Goal: Transaction & Acquisition: Purchase product/service

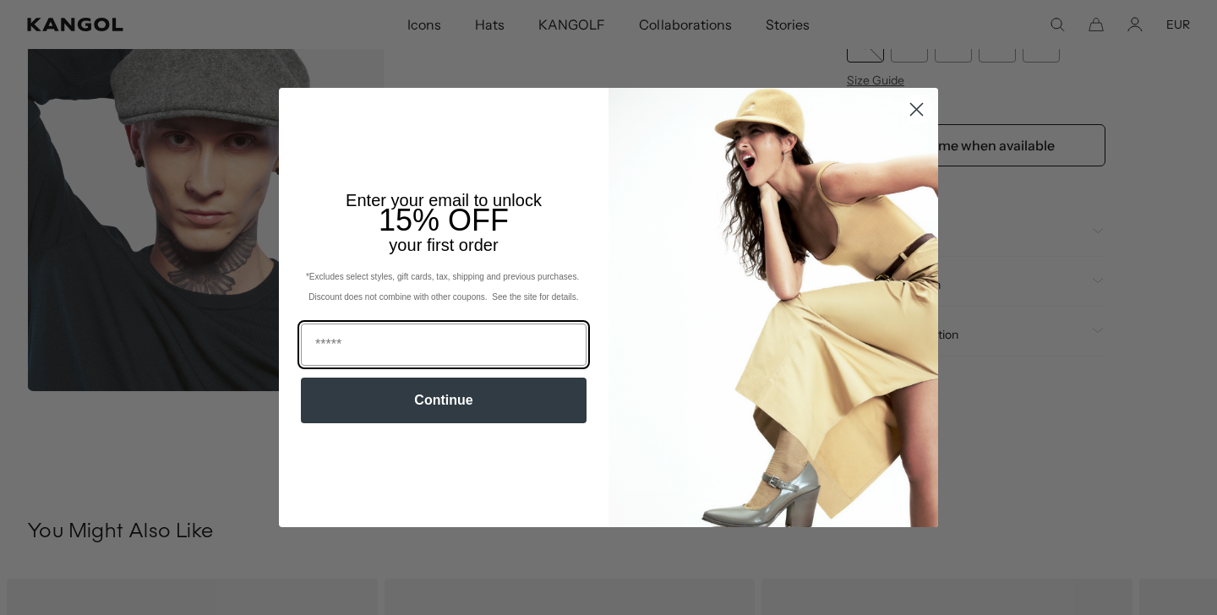
scroll to position [393, 0]
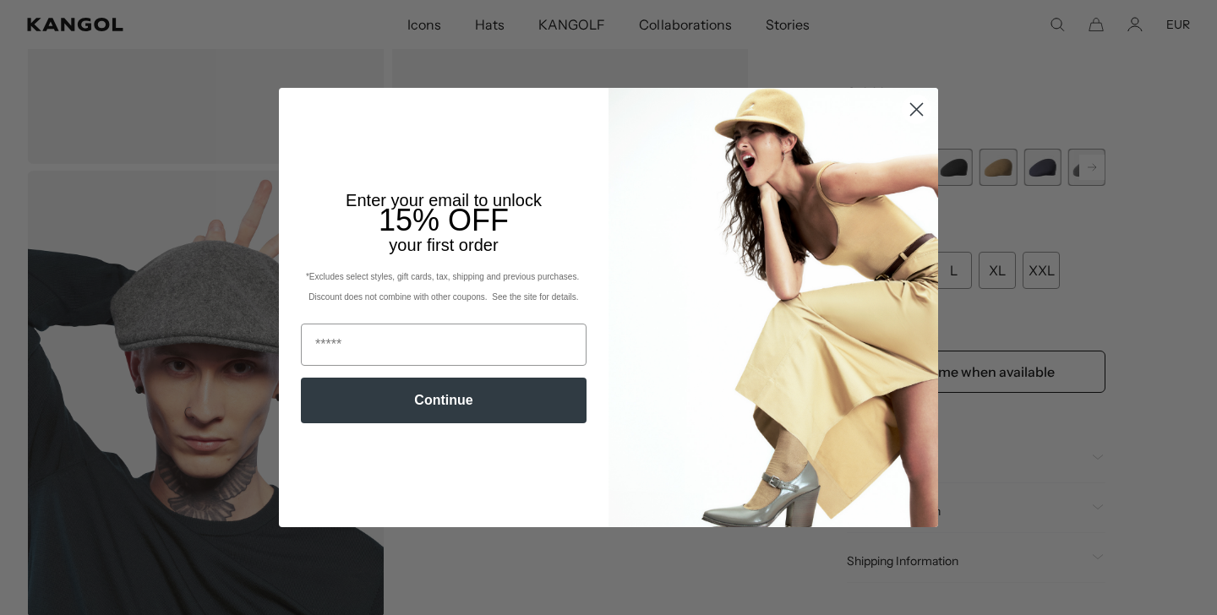
click at [923, 110] on circle "Close dialog" at bounding box center [916, 109] width 28 height 28
click at [912, 109] on circle "Close dialog" at bounding box center [916, 109] width 28 height 28
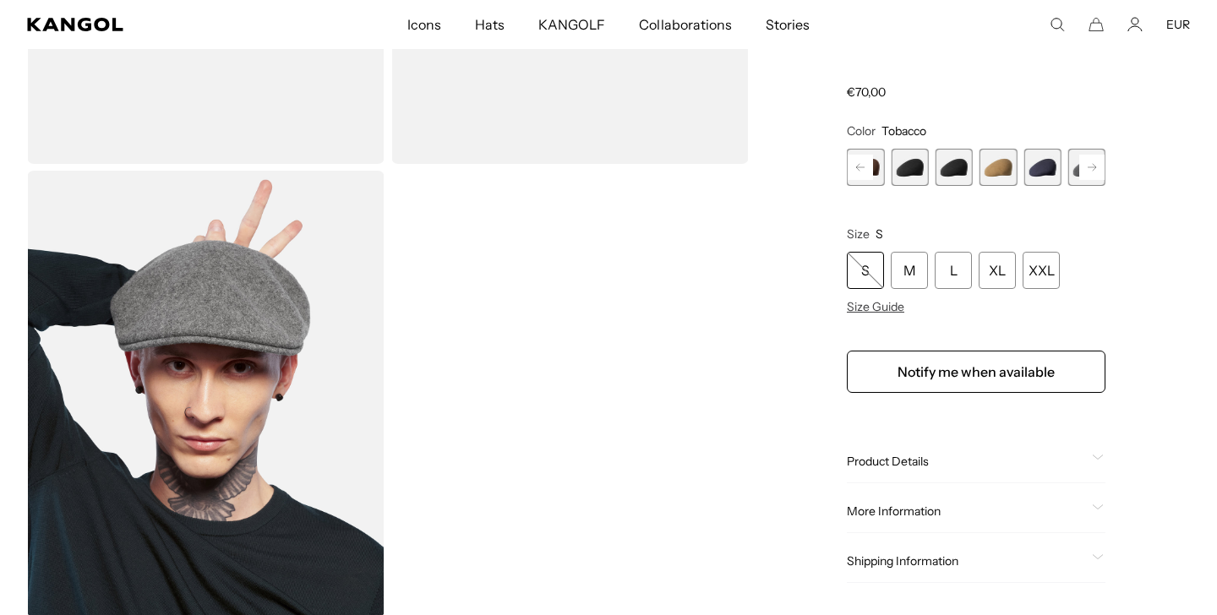
scroll to position [0, 0]
drag, startPoint x: 914, startPoint y: 106, endPoint x: 874, endPoint y: 469, distance: 364.6
click at [914, 106] on div "Close dialog Enter your email to unlock 15% OFF your first order *Excludes sele…" at bounding box center [608, 307] width 693 height 439
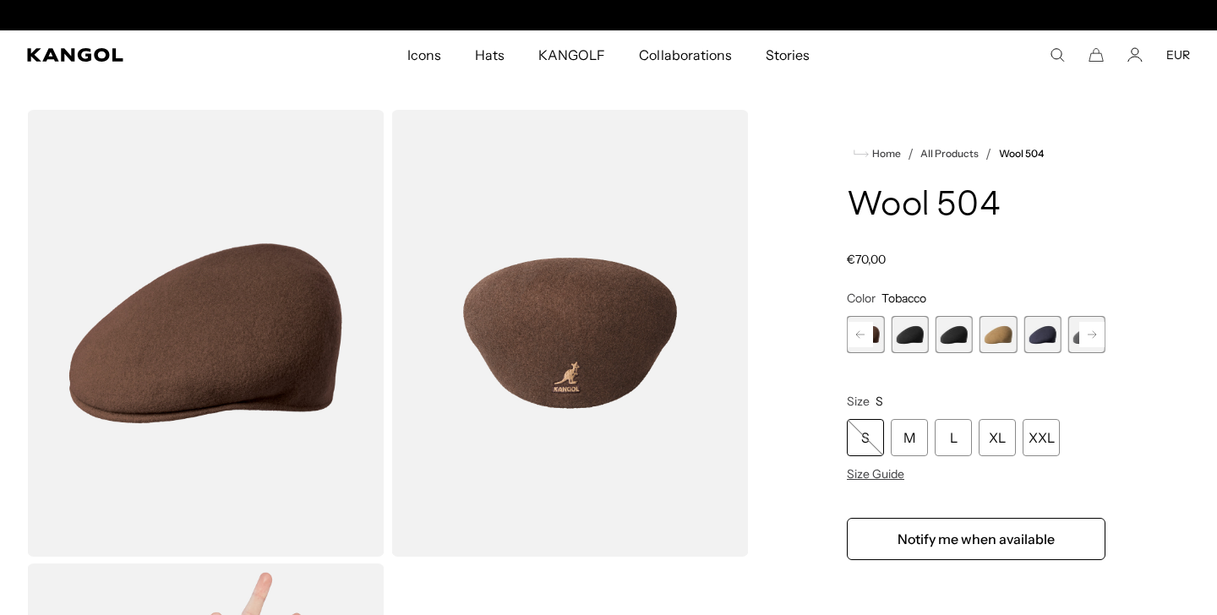
scroll to position [0, 348]
click at [999, 334] on span "11 of 21" at bounding box center [997, 334] width 37 height 37
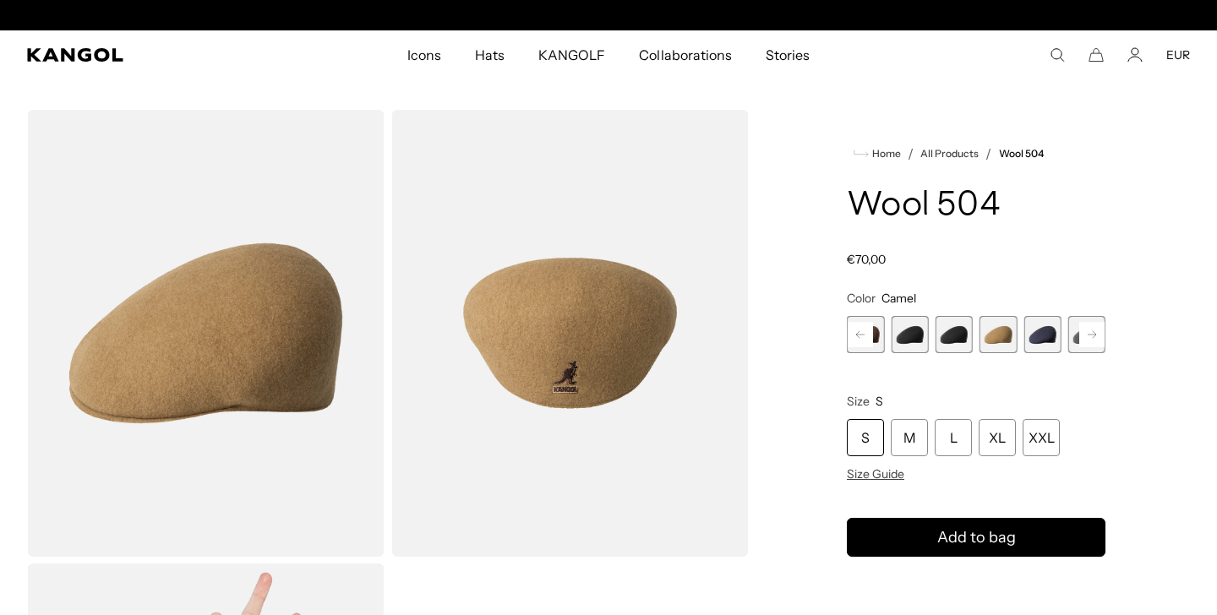
click at [1094, 328] on rect at bounding box center [1091, 334] width 25 height 25
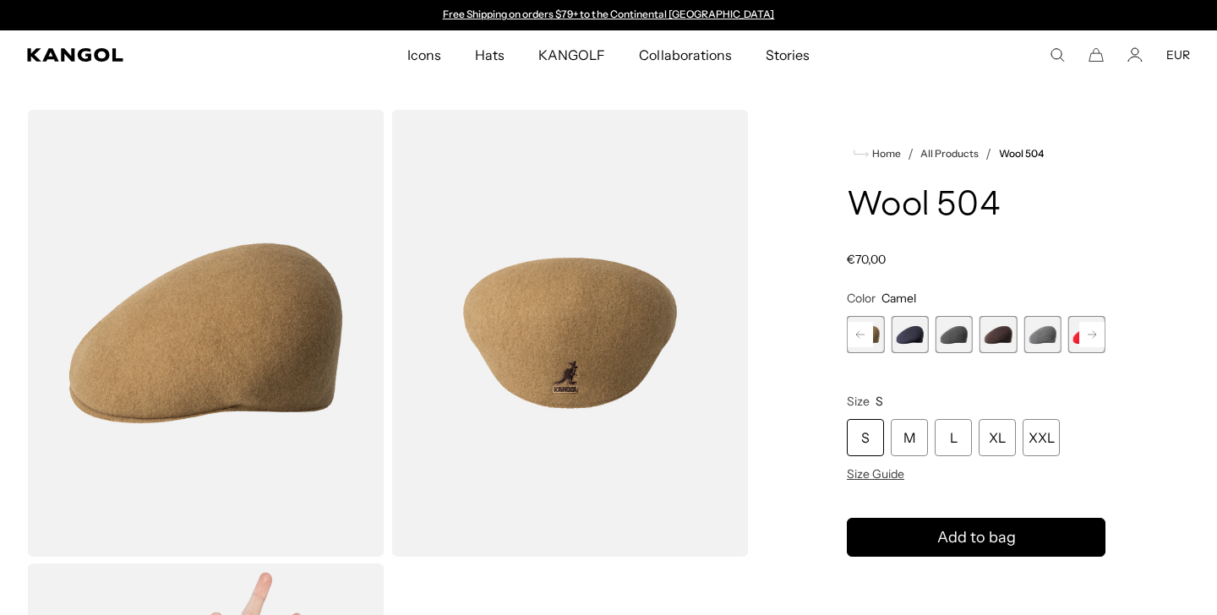
click at [994, 339] on span "14 of 21" at bounding box center [997, 334] width 37 height 37
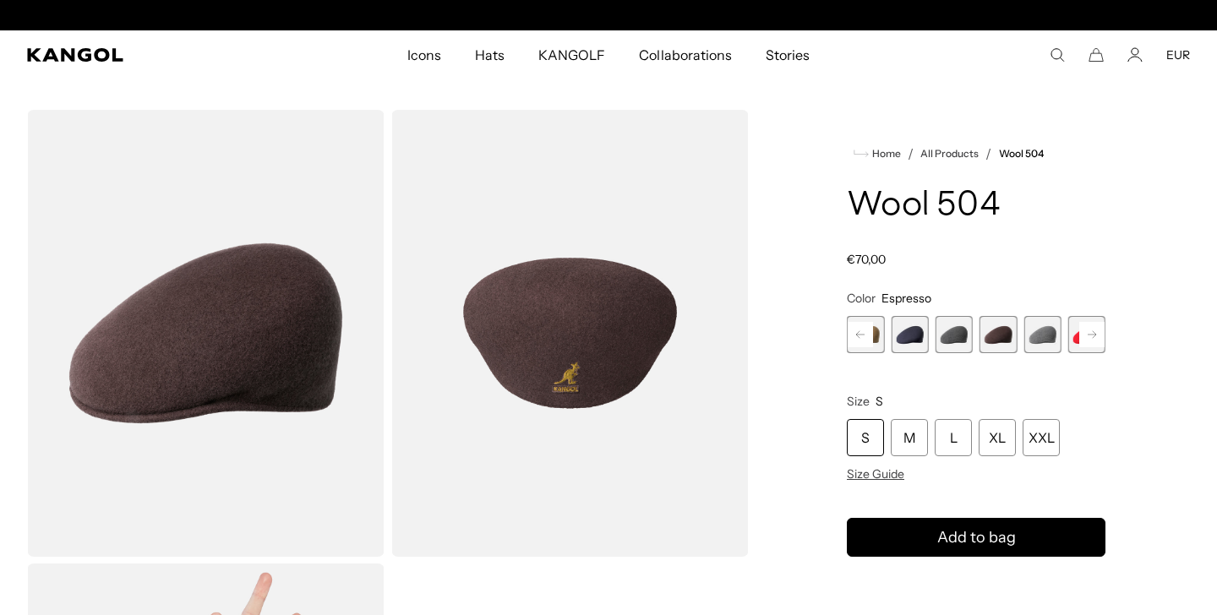
scroll to position [0, 348]
click at [1088, 330] on rect at bounding box center [1091, 334] width 25 height 25
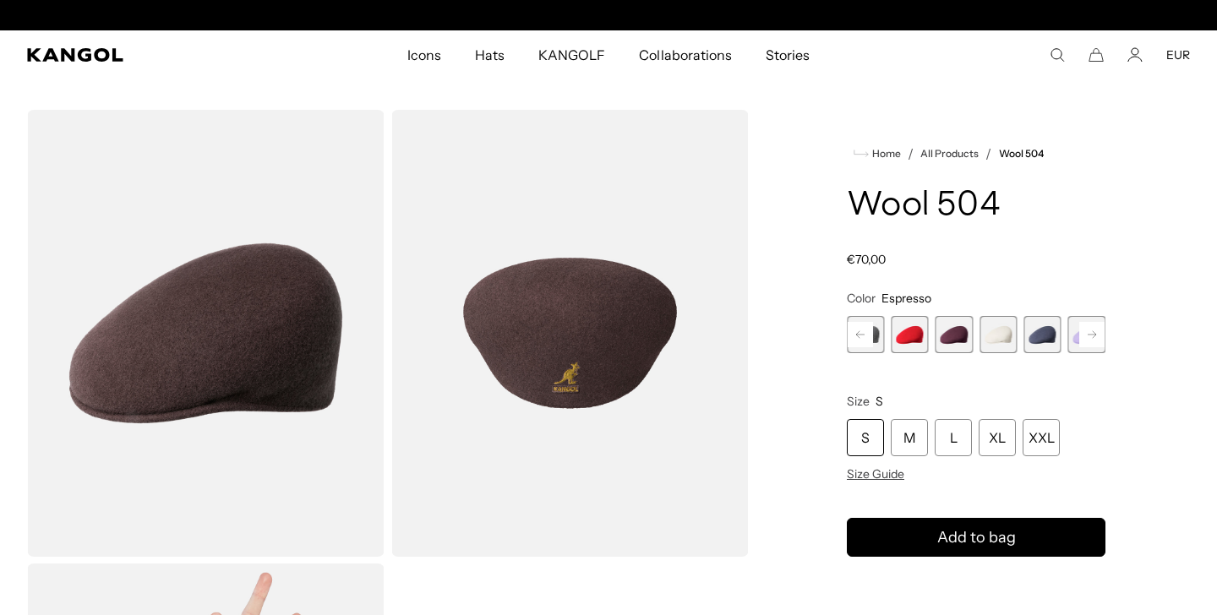
click at [1088, 330] on rect at bounding box center [1091, 334] width 25 height 25
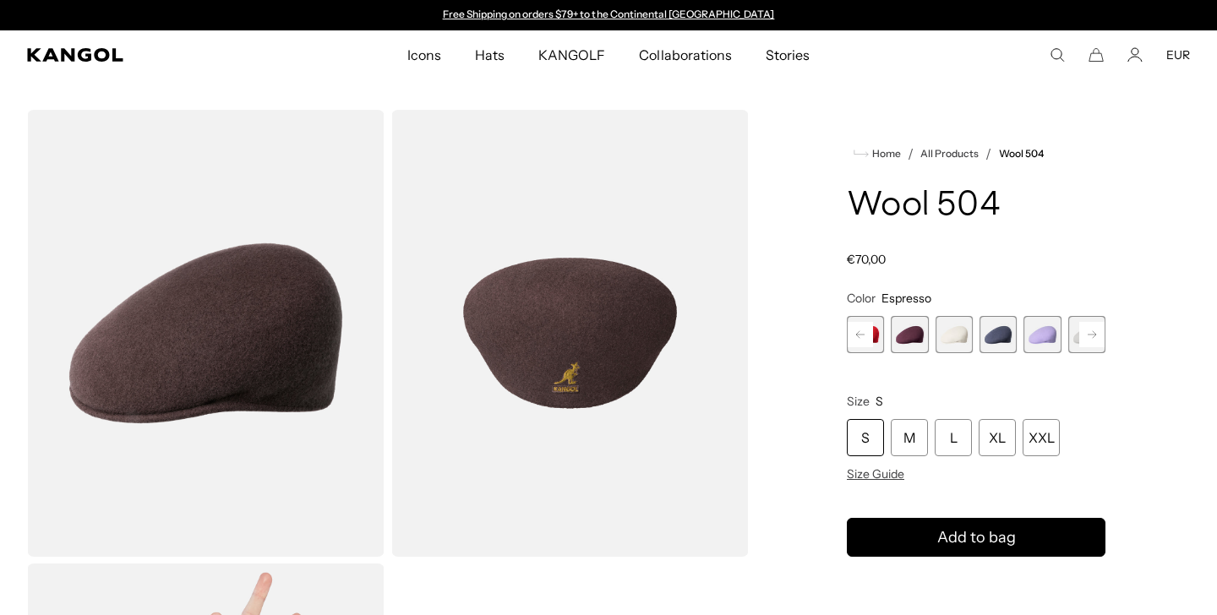
click at [1088, 330] on rect at bounding box center [1091, 334] width 25 height 25
click at [1088, 330] on span "21 of 21" at bounding box center [1086, 334] width 37 height 37
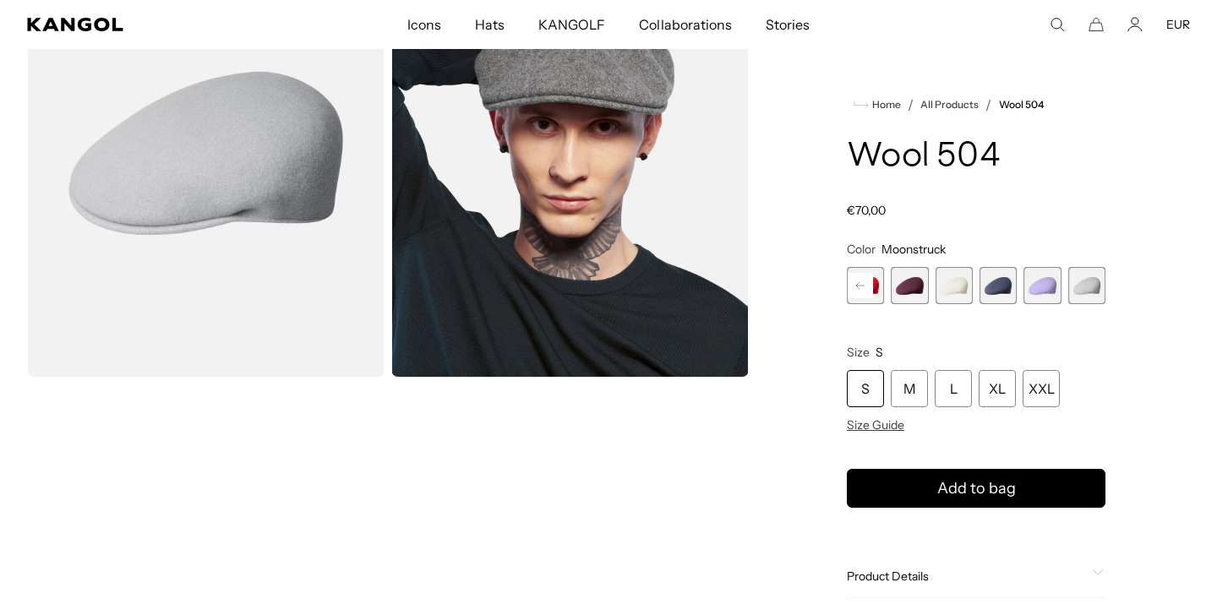
scroll to position [0, 348]
click at [860, 286] on icon at bounding box center [860, 285] width 8 height 7
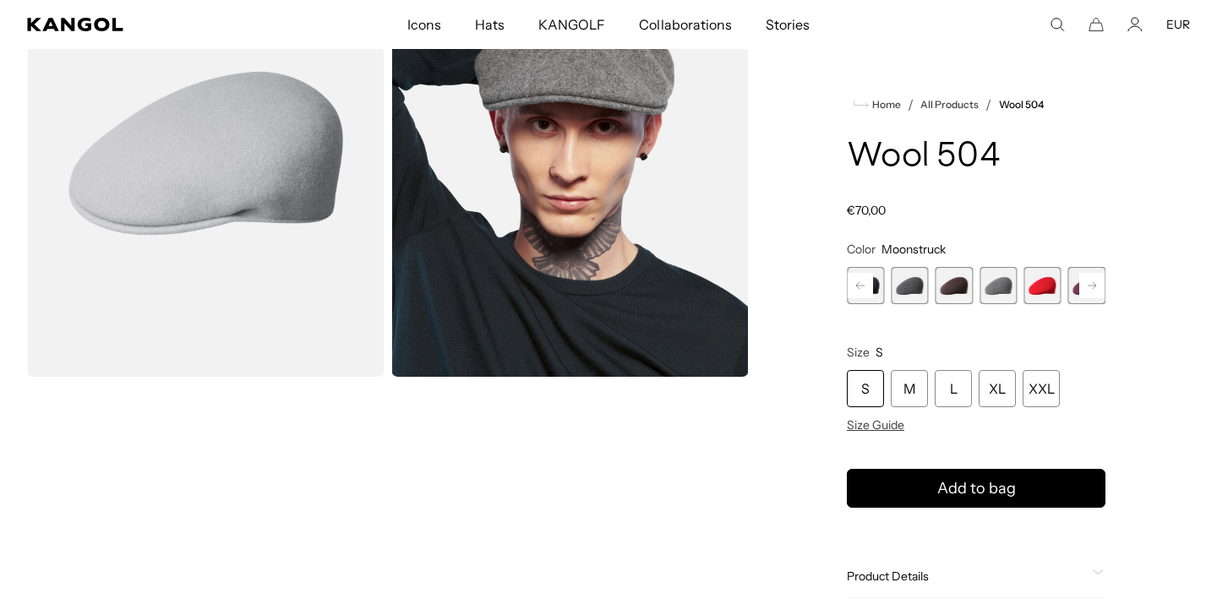
click at [860, 286] on icon at bounding box center [860, 285] width 8 height 7
click at [989, 293] on span "11 of 21" at bounding box center [997, 285] width 37 height 37
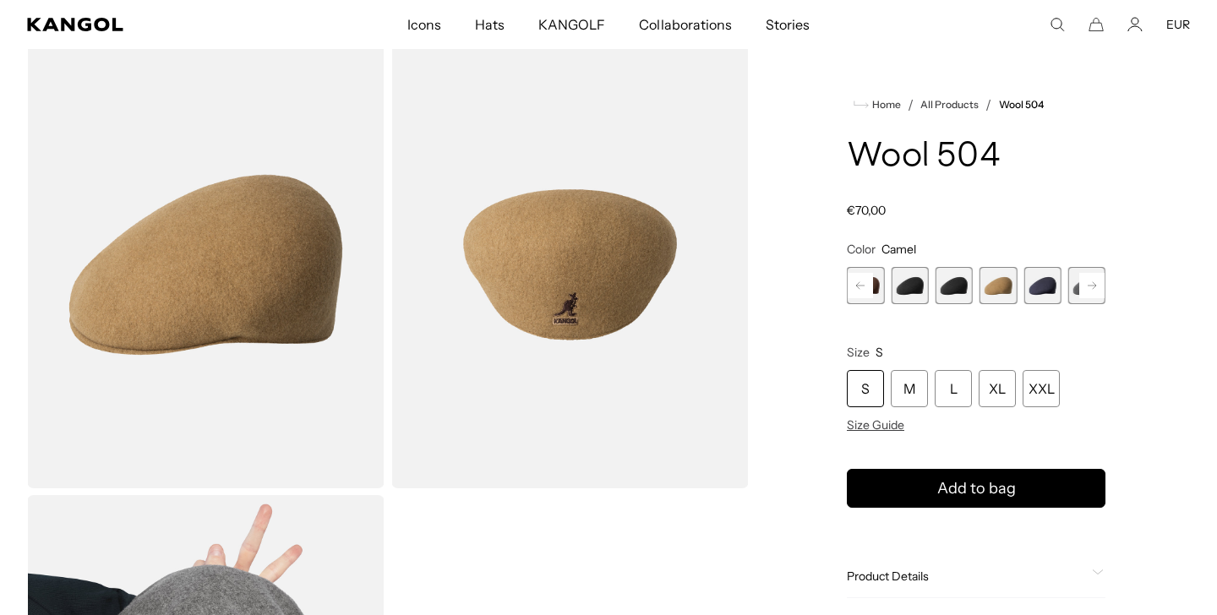
scroll to position [0, 348]
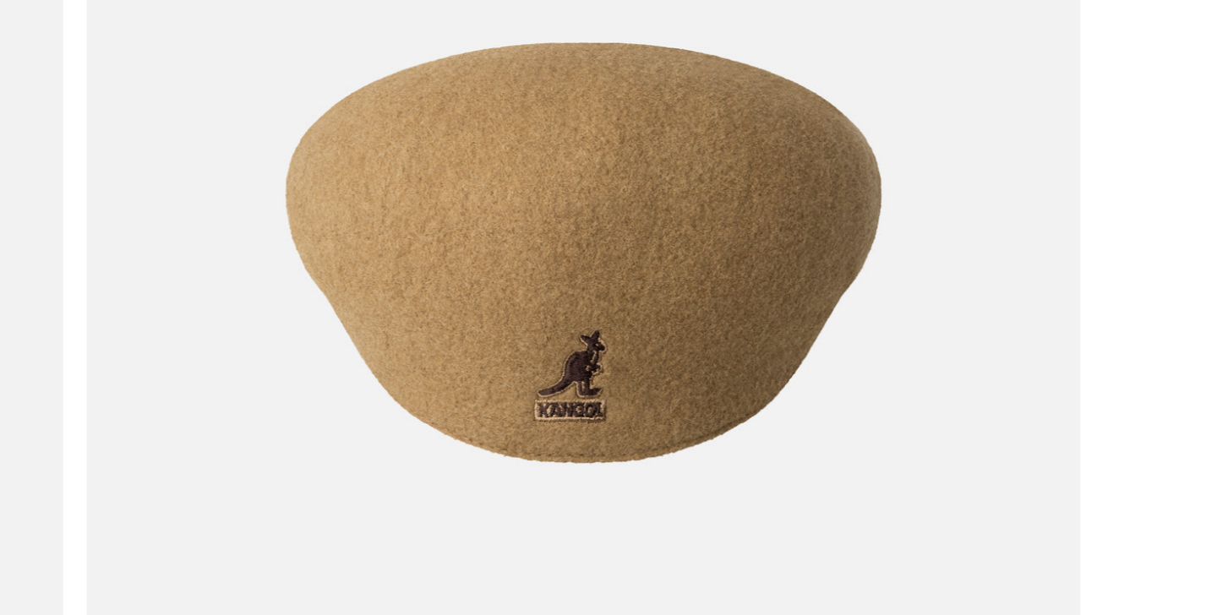
click at [391, 97] on img "Gallery Viewer" at bounding box center [569, 264] width 357 height 447
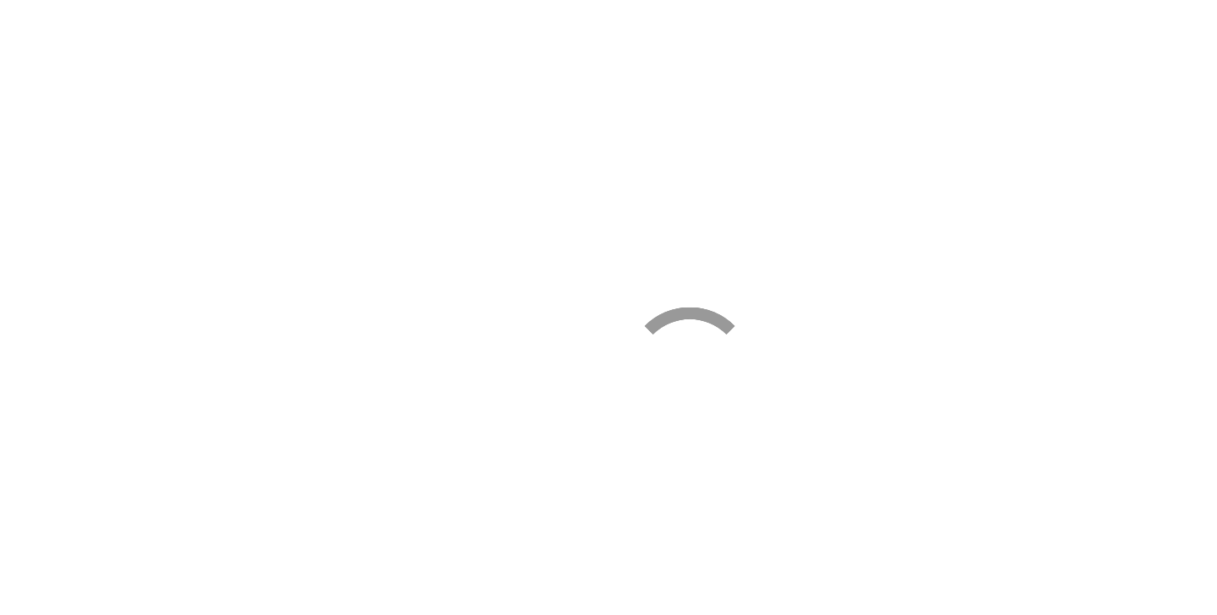
click at [201, 97] on div at bounding box center [608, 307] width 1217 height 615
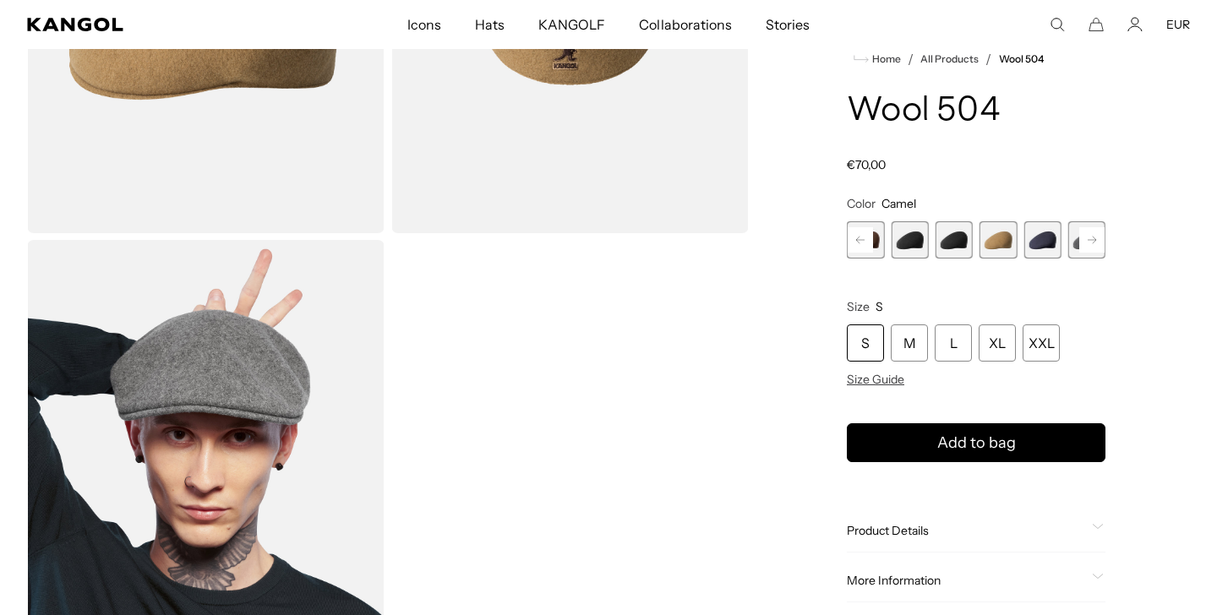
scroll to position [125, 0]
